Goal: Task Accomplishment & Management: Manage account settings

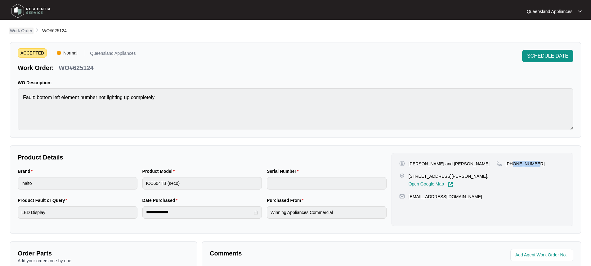
click at [20, 29] on p "Work Order" at bounding box center [21, 31] width 22 height 6
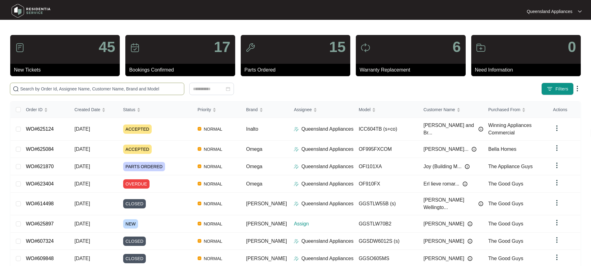
click at [67, 91] on input "text" at bounding box center [100, 89] width 161 height 7
paste input "619300"
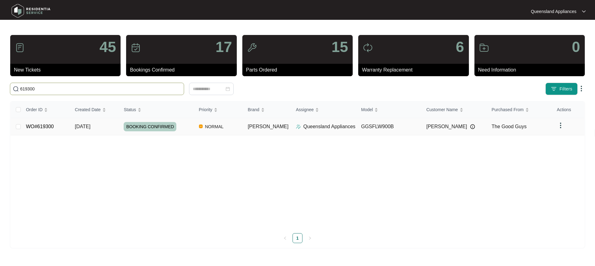
type input "619300"
click at [137, 120] on td "BOOKING CONFIRMED" at bounding box center [156, 126] width 75 height 17
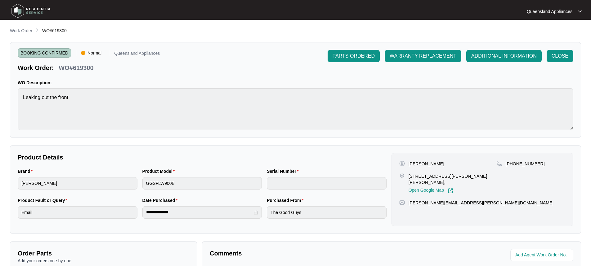
drag, startPoint x: 29, startPoint y: 31, endPoint x: 32, endPoint y: 32, distance: 3.1
click at [29, 31] on p "Work Order" at bounding box center [21, 31] width 22 height 6
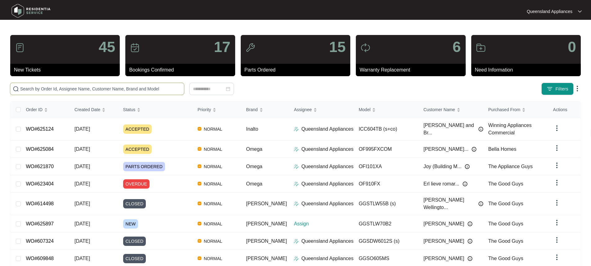
click at [82, 87] on input "text" at bounding box center [100, 89] width 161 height 7
paste input "624246"
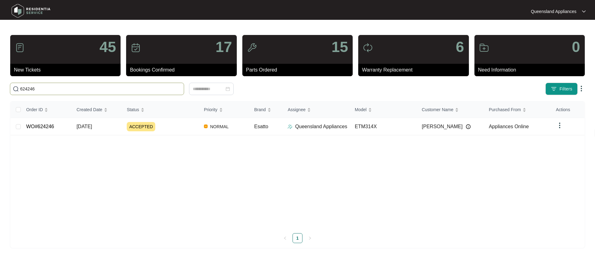
type input "624246"
click at [174, 128] on div "ACCEPTED" at bounding box center [163, 126] width 72 height 9
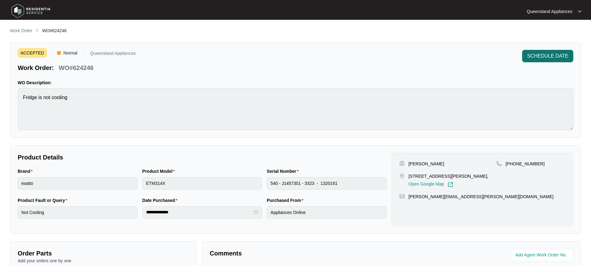
drag, startPoint x: 535, startPoint y: 65, endPoint x: 533, endPoint y: 52, distance: 12.9
click at [535, 60] on div "SCHEDULE DATE" at bounding box center [547, 61] width 51 height 22
click at [533, 52] on button "SCHEDULE DATE" at bounding box center [547, 56] width 51 height 12
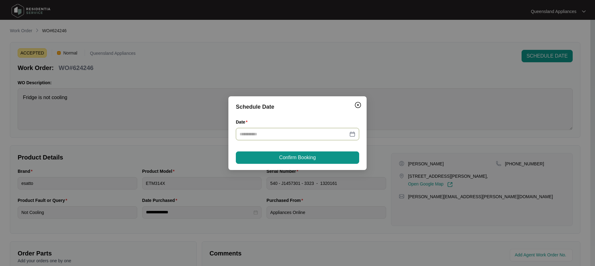
click at [351, 136] on div at bounding box center [298, 134] width 116 height 7
click at [352, 131] on div at bounding box center [298, 134] width 116 height 7
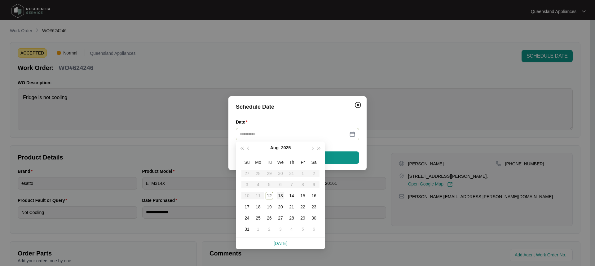
click at [280, 195] on div "13" at bounding box center [280, 195] width 7 height 7
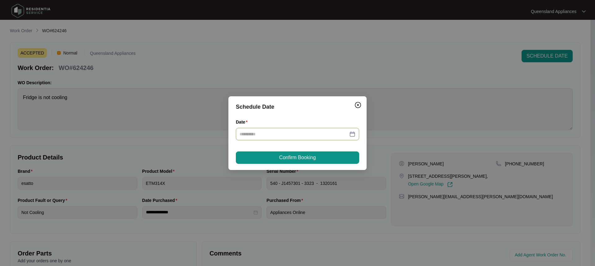
type input "**********"
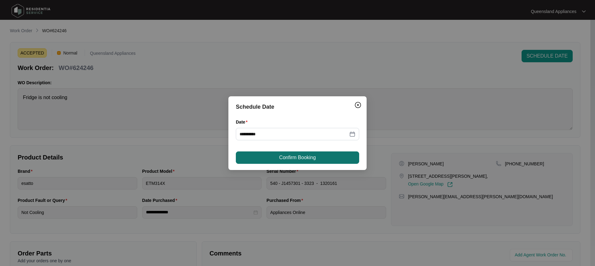
click at [291, 157] on span "Confirm Booking" at bounding box center [297, 157] width 37 height 7
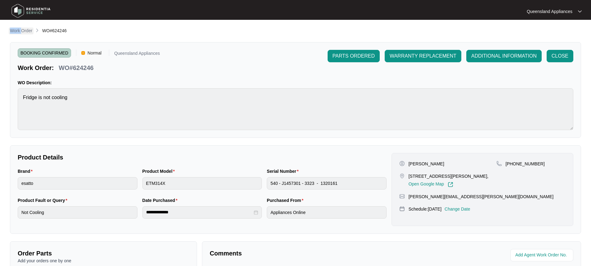
click at [21, 28] on li "Work Order" at bounding box center [21, 30] width 22 height 7
click at [22, 30] on p "Work Order" at bounding box center [21, 31] width 22 height 6
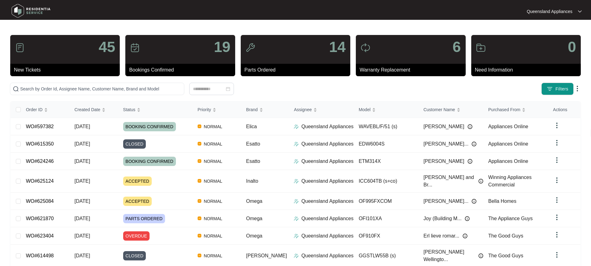
click at [66, 82] on div "45 New Tickets 19 Bookings Confirmed 14 Parts Ordered 6 Warranty Replacement 0 …" at bounding box center [295, 179] width 571 height 288
click at [68, 84] on span at bounding box center [97, 89] width 174 height 12
paste input "625384"
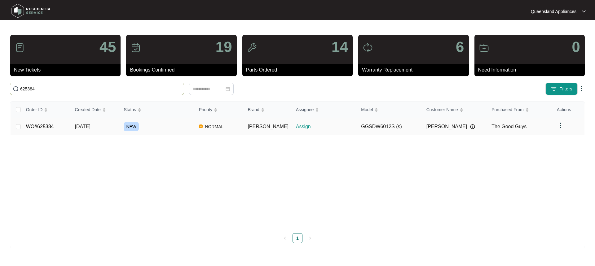
type input "625384"
click at [92, 134] on td "[DATE]" at bounding box center [94, 126] width 49 height 17
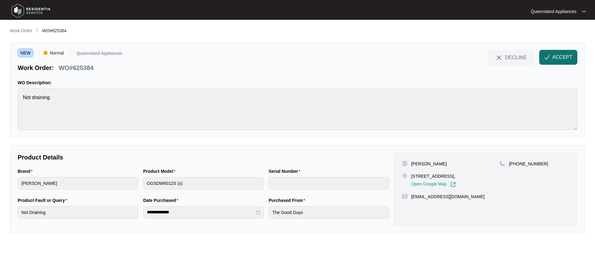
click at [551, 57] on button "ACCEPT" at bounding box center [559, 57] width 38 height 15
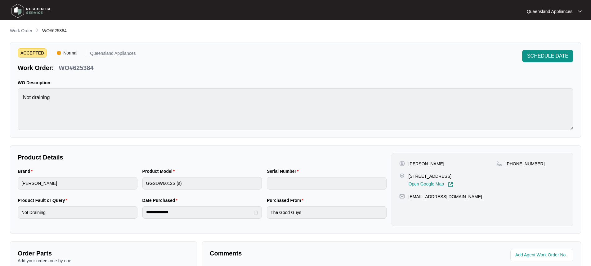
drag, startPoint x: 408, startPoint y: 175, endPoint x: 443, endPoint y: 175, distance: 35.4
click at [443, 176] on p "[STREET_ADDRESS]," at bounding box center [430, 176] width 45 height 6
copy p "[STREET_ADDRESS],"
drag, startPoint x: 514, startPoint y: 163, endPoint x: 554, endPoint y: 163, distance: 40.9
click at [554, 163] on div "[PHONE_NUMBER]" at bounding box center [530, 164] width 69 height 6
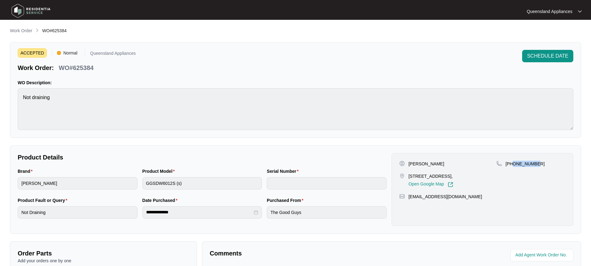
copy p "403517068"
drag, startPoint x: 73, startPoint y: 67, endPoint x: 107, endPoint y: 69, distance: 34.1
click at [107, 69] on div "Work Order: WO#625384" at bounding box center [77, 66] width 118 height 11
copy p "625384"
click at [23, 35] on div "**********" at bounding box center [295, 185] width 571 height 316
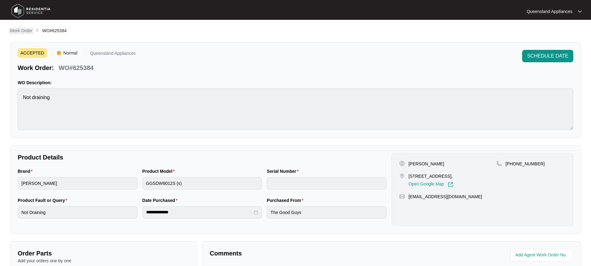
click at [23, 31] on p "Work Order" at bounding box center [21, 31] width 22 height 6
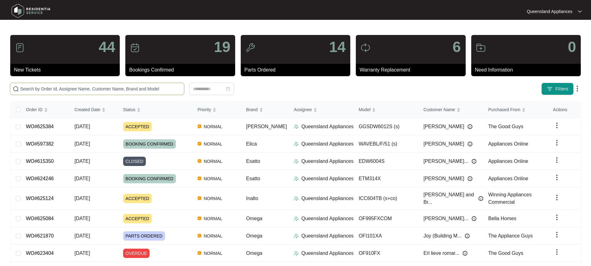
click at [121, 91] on input "text" at bounding box center [100, 89] width 161 height 7
paste input "625391"
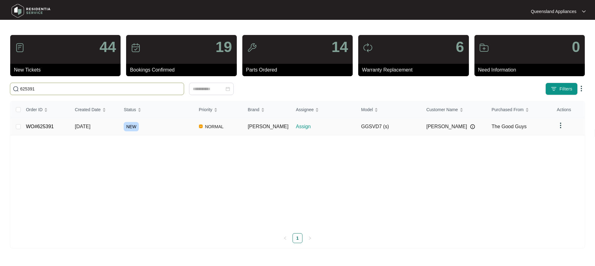
type input "625391"
click at [91, 129] on span "[DATE]" at bounding box center [83, 126] width 16 height 5
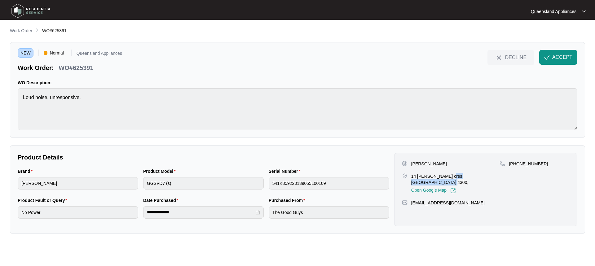
drag, startPoint x: 444, startPoint y: 174, endPoint x: 487, endPoint y: 172, distance: 42.9
click at [486, 173] on p "14 [PERSON_NAME] cres [GEOGRAPHIC_DATA] 4300," at bounding box center [456, 179] width 89 height 12
click at [557, 59] on span "ACCEPT" at bounding box center [563, 57] width 20 height 7
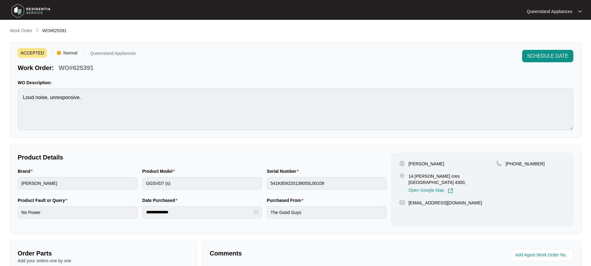
click at [411, 176] on p "14 [PERSON_NAME] cres [GEOGRAPHIC_DATA] 4300," at bounding box center [452, 179] width 88 height 12
drag, startPoint x: 408, startPoint y: 176, endPoint x: 449, endPoint y: 179, distance: 41.0
click at [449, 179] on p "14 [PERSON_NAME] cres [GEOGRAPHIC_DATA] 4300," at bounding box center [452, 179] width 88 height 12
copy p "14 [PERSON_NAME] cres Spr"
click at [431, 173] on p "14 [PERSON_NAME] cres [GEOGRAPHIC_DATA] 4300," at bounding box center [452, 179] width 88 height 12
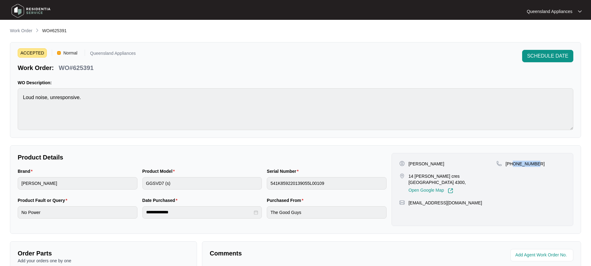
drag, startPoint x: 513, startPoint y: 163, endPoint x: 551, endPoint y: 163, distance: 37.8
click at [551, 163] on div "[PHONE_NUMBER]" at bounding box center [530, 164] width 69 height 6
copy p "469046921"
